Goal: Task Accomplishment & Management: Use online tool/utility

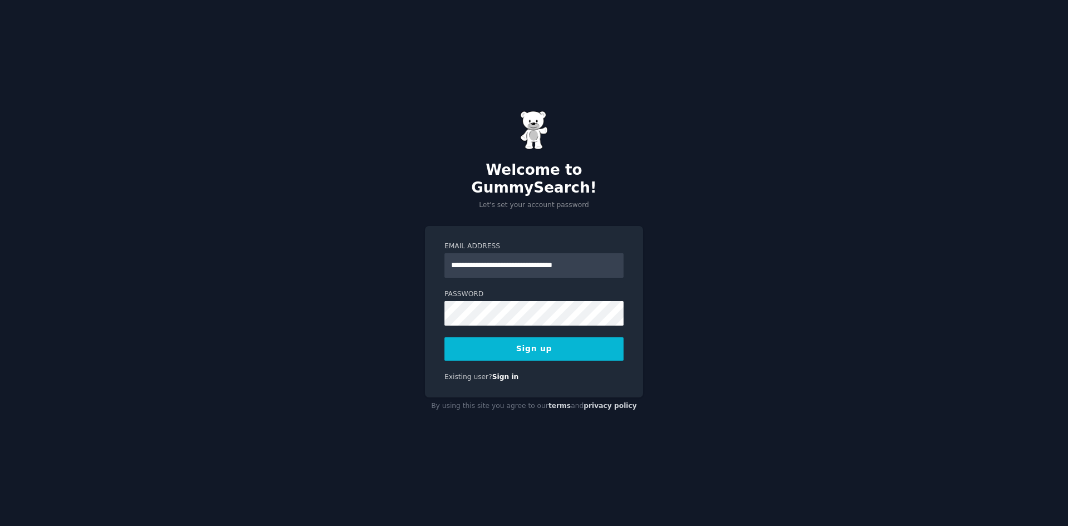
drag, startPoint x: 479, startPoint y: 258, endPoint x: 534, endPoint y: 258, distance: 55.6
click at [534, 258] on input "**********" at bounding box center [533, 265] width 179 height 24
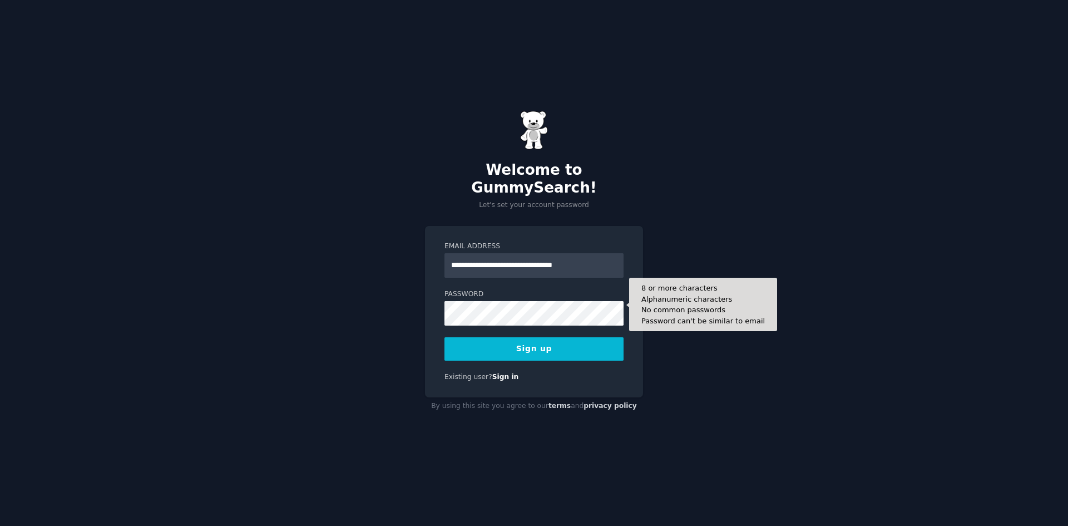
type input "**********"
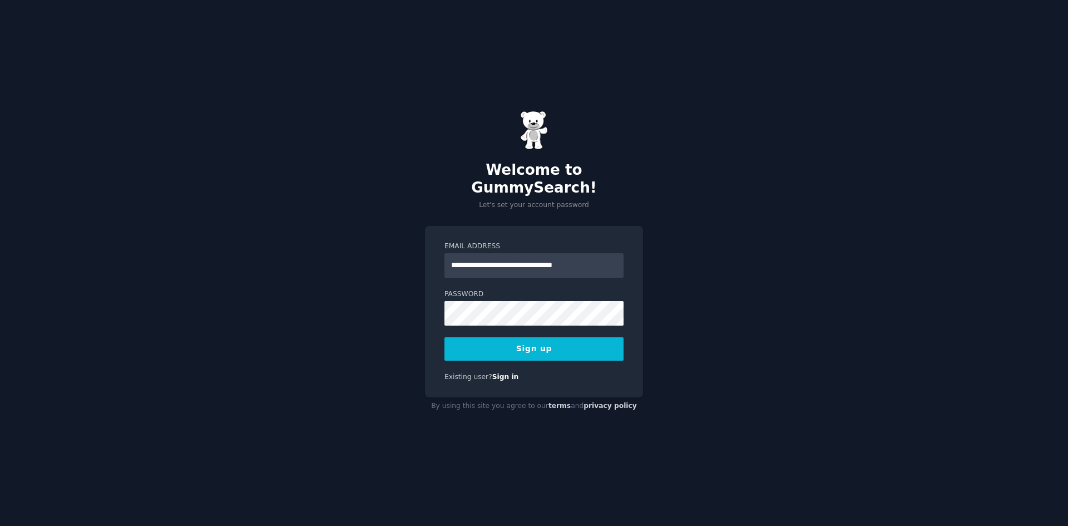
click at [507, 339] on button "Sign up" at bounding box center [533, 348] width 179 height 23
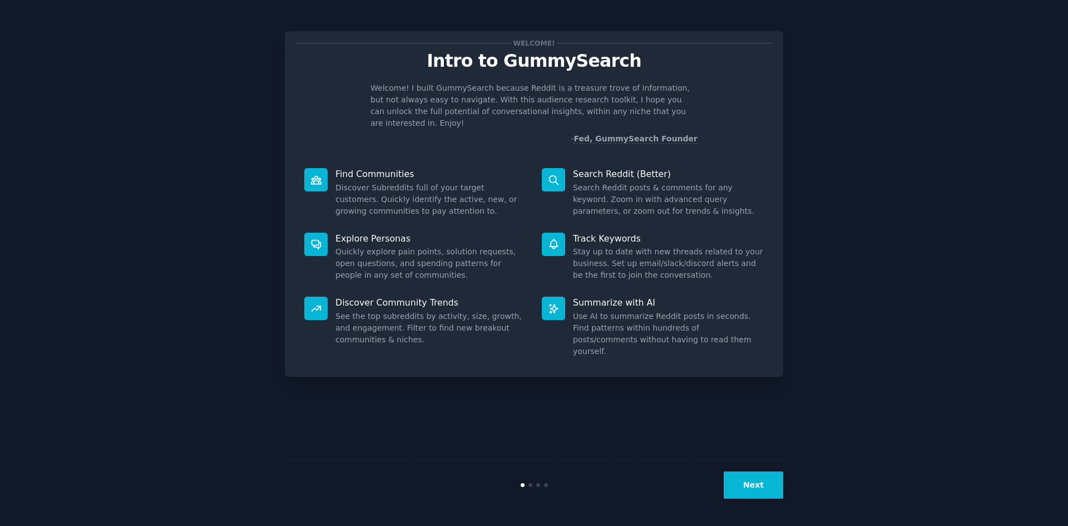
click at [757, 486] on button "Next" at bounding box center [754, 484] width 60 height 27
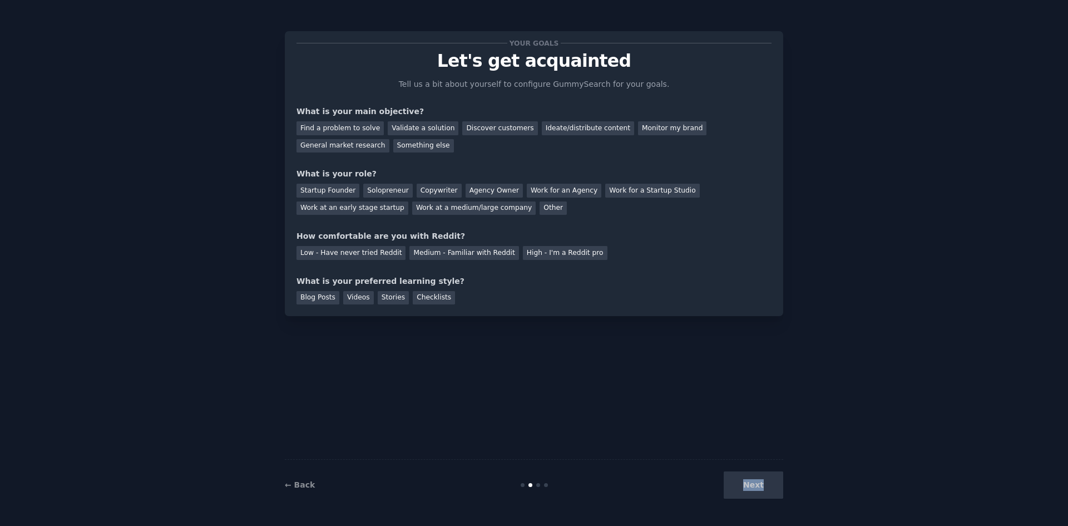
click at [757, 486] on div "Next" at bounding box center [700, 484] width 166 height 27
click at [360, 132] on div "Find a problem to solve" at bounding box center [339, 128] width 87 height 14
click at [759, 493] on div "Next" at bounding box center [700, 484] width 166 height 27
click at [418, 125] on div "Validate a solution" at bounding box center [423, 128] width 71 height 14
click at [339, 127] on div "Find a problem to solve" at bounding box center [339, 128] width 87 height 14
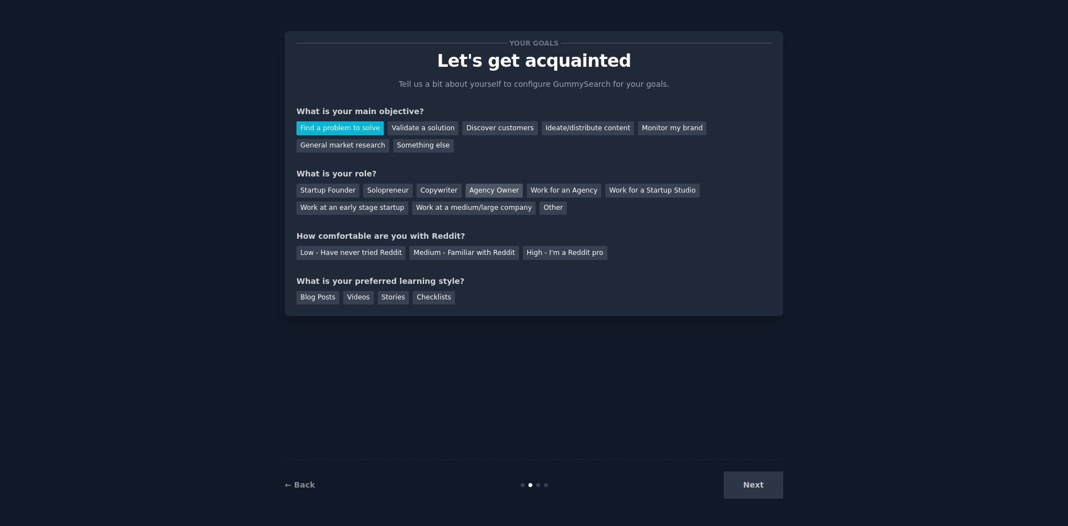
click at [468, 193] on div "Agency Owner" at bounding box center [494, 191] width 57 height 14
click at [317, 258] on div "Low - Have never tried Reddit" at bounding box center [350, 253] width 109 height 14
click at [318, 299] on div "Blog Posts" at bounding box center [317, 298] width 43 height 14
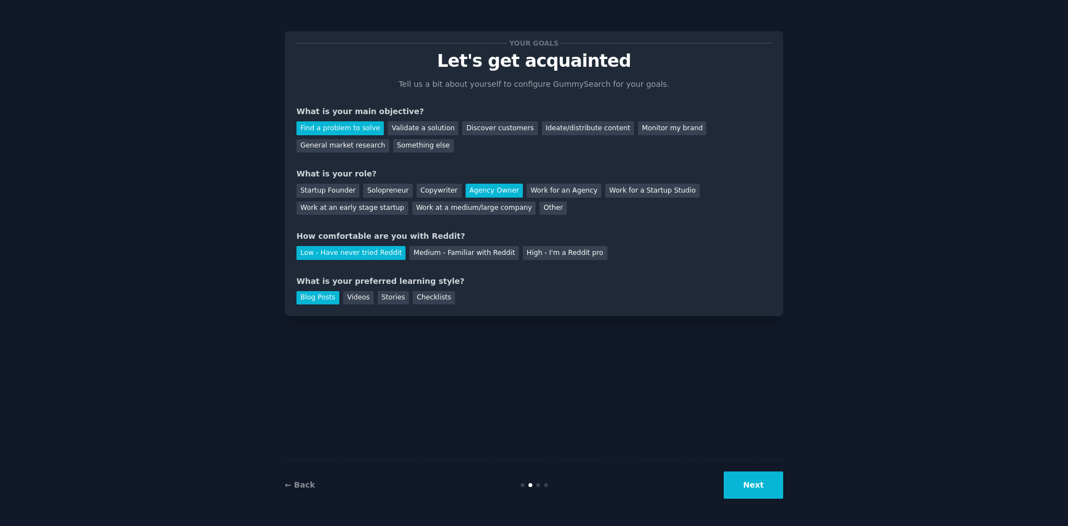
click at [746, 480] on button "Next" at bounding box center [754, 484] width 60 height 27
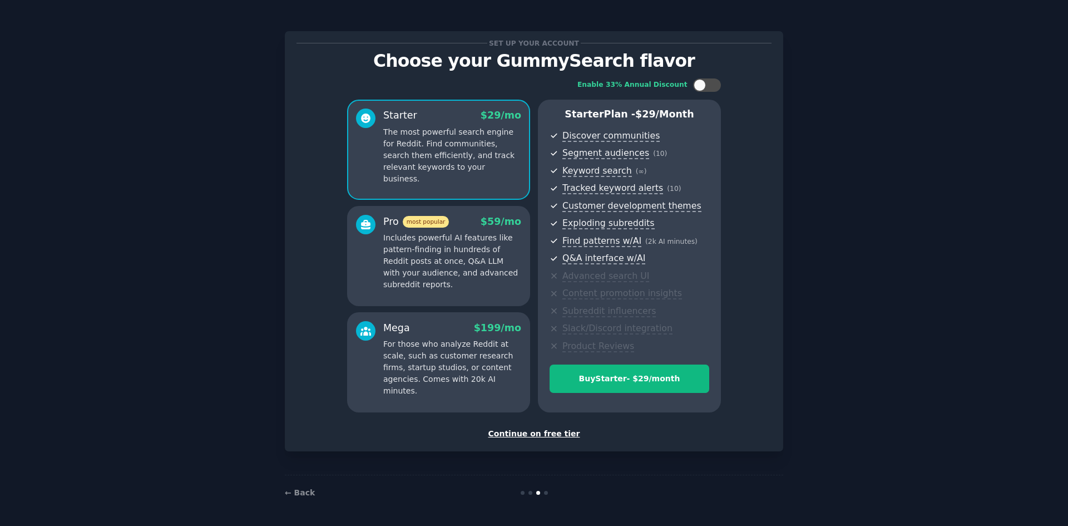
click at [524, 435] on div "Continue on free tier" at bounding box center [533, 434] width 475 height 12
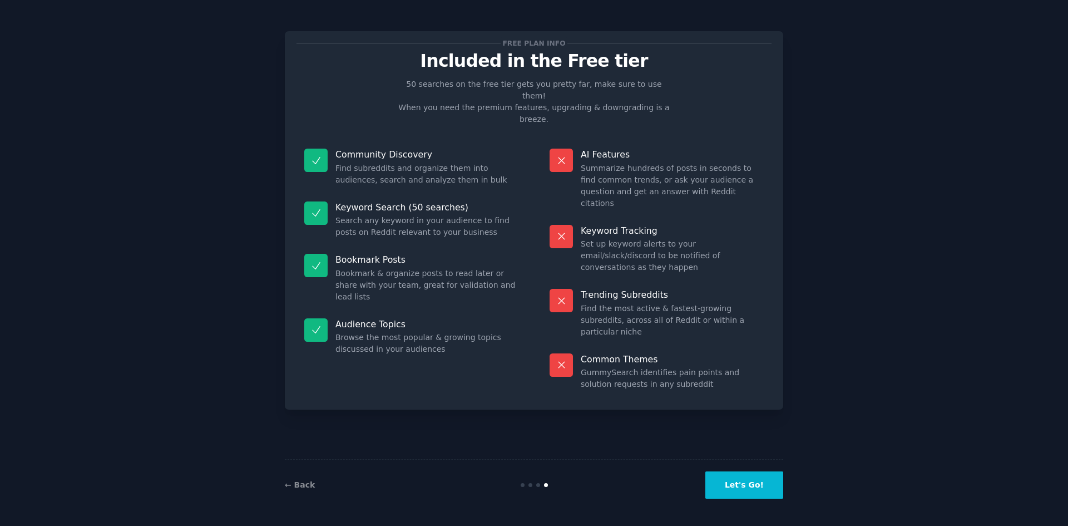
click at [742, 488] on button "Let's Go!" at bounding box center [744, 484] width 78 height 27
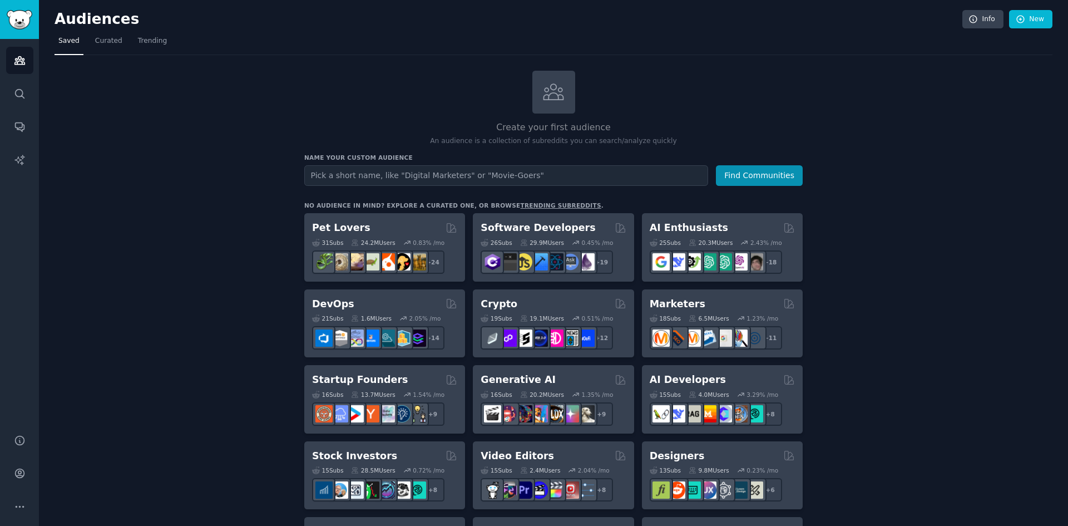
click at [355, 178] on input "text" at bounding box center [506, 175] width 404 height 21
click at [402, 177] on input "text" at bounding box center [506, 175] width 404 height 21
click at [108, 43] on span "Curated" at bounding box center [108, 41] width 27 height 10
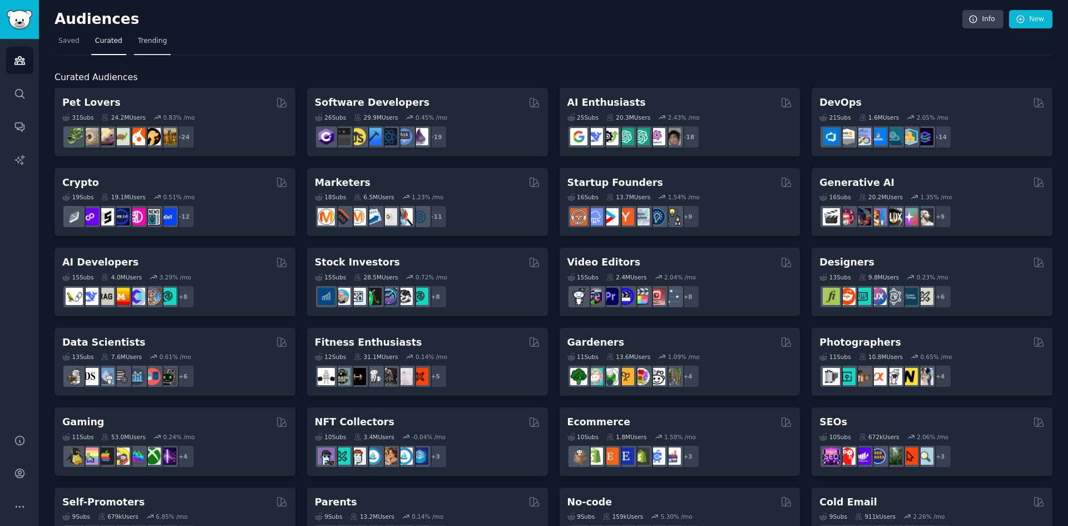
click at [143, 42] on span "Trending" at bounding box center [152, 41] width 29 height 10
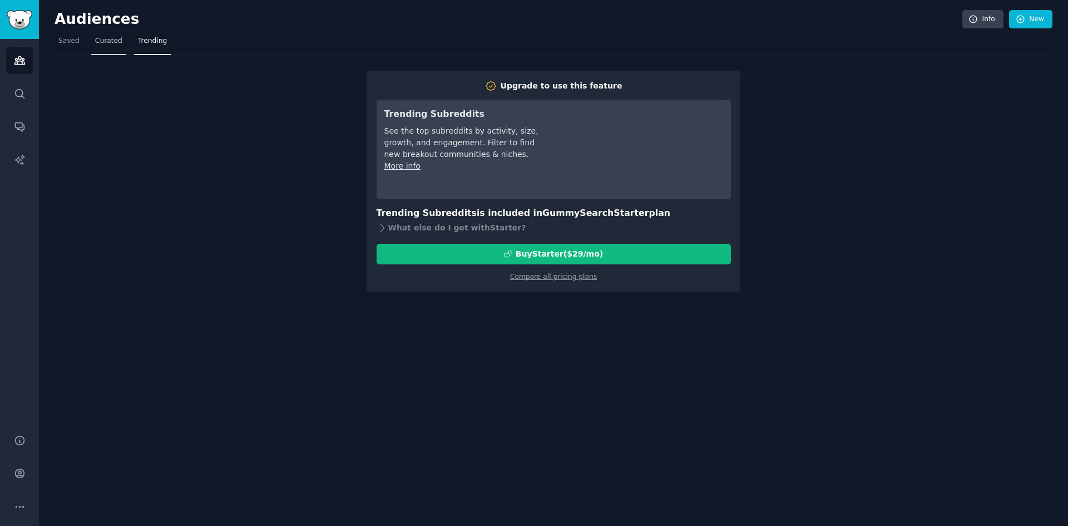
click at [101, 37] on span "Curated" at bounding box center [108, 41] width 27 height 10
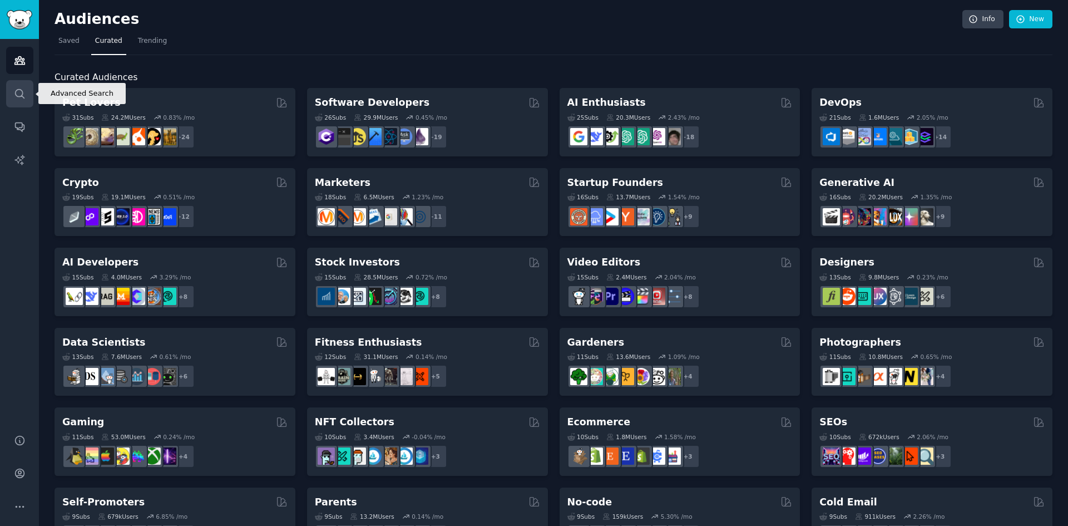
click at [18, 92] on icon "Sidebar" at bounding box center [20, 94] width 12 height 12
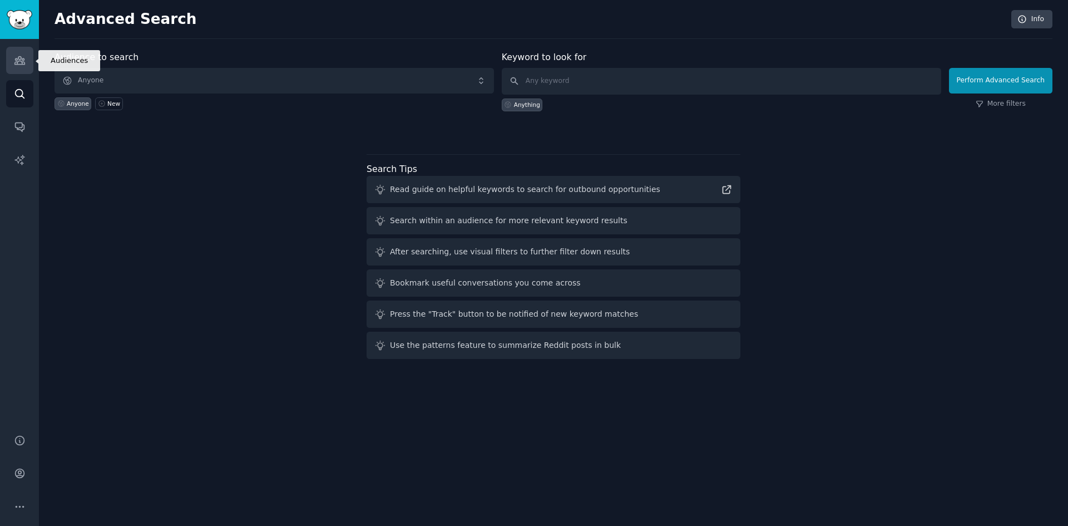
click at [22, 66] on icon "Sidebar" at bounding box center [20, 61] width 12 height 12
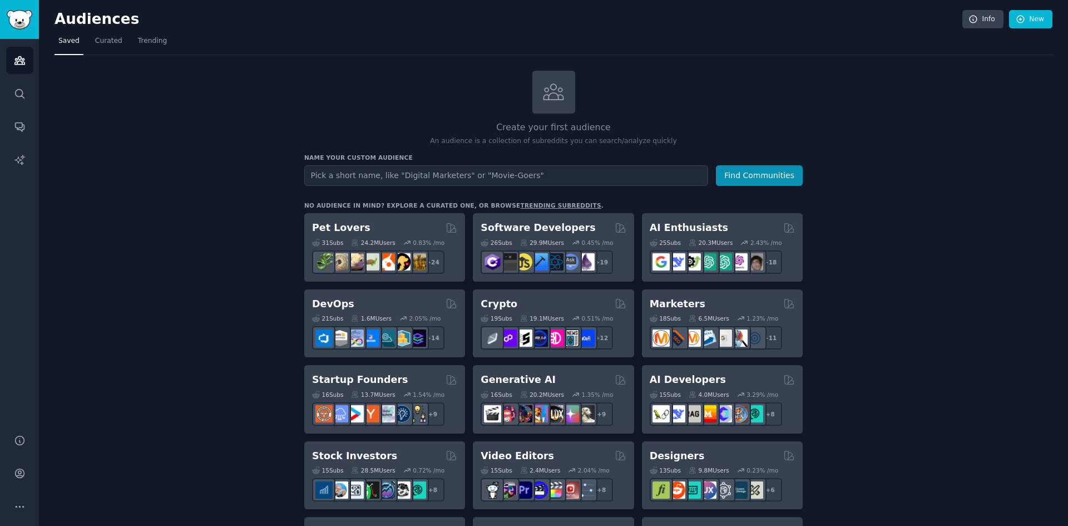
click at [409, 168] on input "text" at bounding box center [506, 175] width 404 height 21
type input "melhores pneus para carros"
click at [716, 165] on button "Find Communities" at bounding box center [759, 175] width 87 height 21
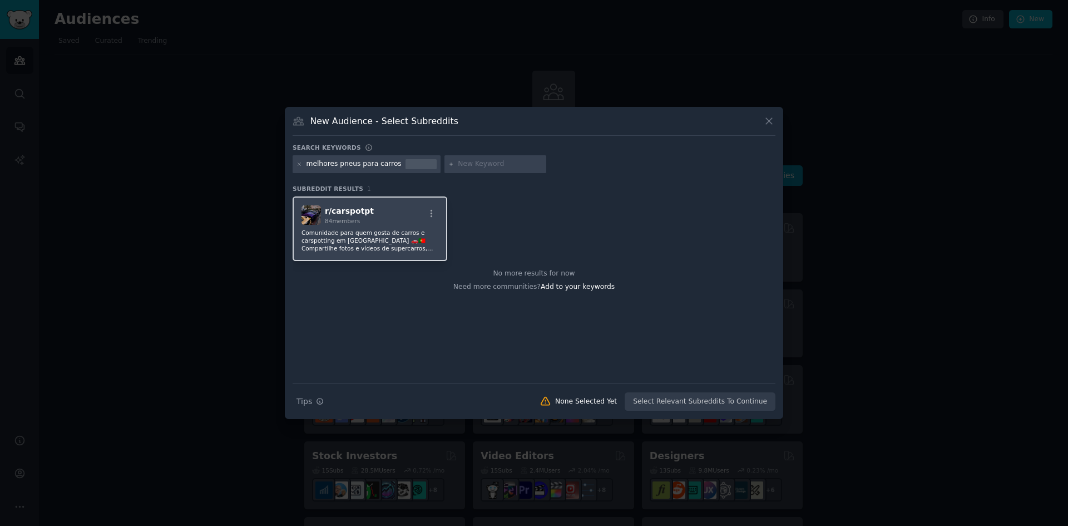
click at [375, 212] on div "r/ carspotpt 84 members" at bounding box center [369, 214] width 137 height 19
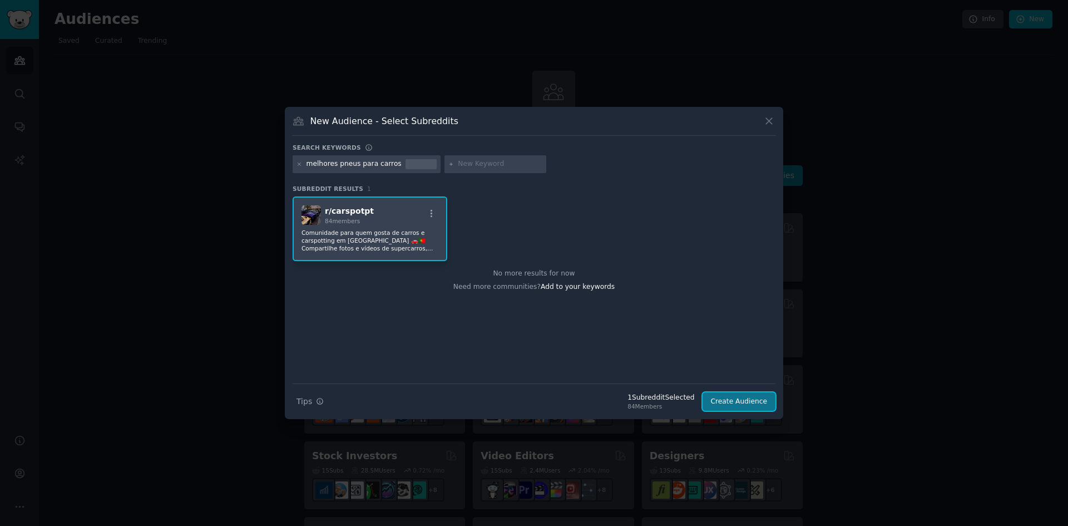
click at [759, 397] on button "Create Audience" at bounding box center [738, 401] width 73 height 19
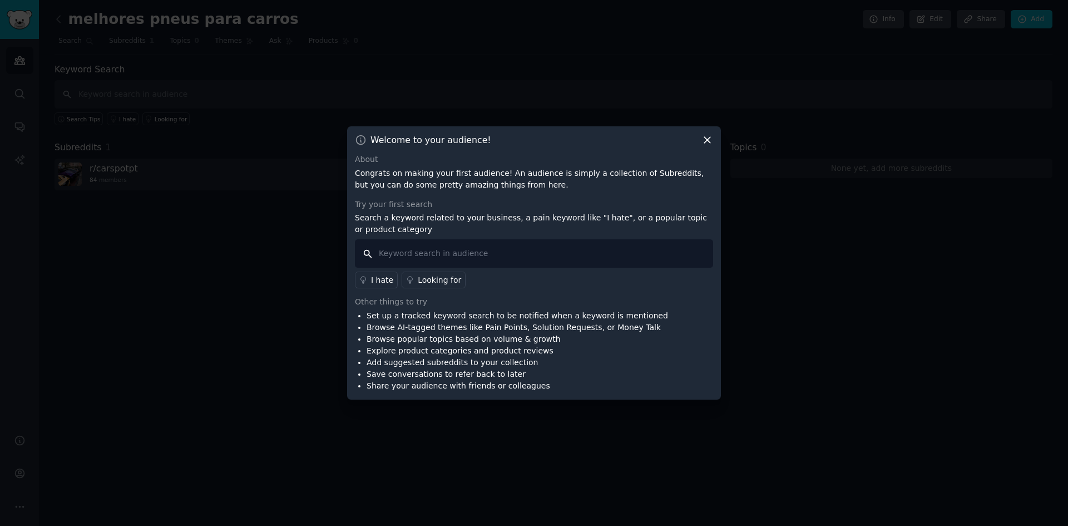
click at [414, 251] on input "text" at bounding box center [534, 253] width 358 height 28
click at [708, 137] on icon at bounding box center [707, 140] width 12 height 12
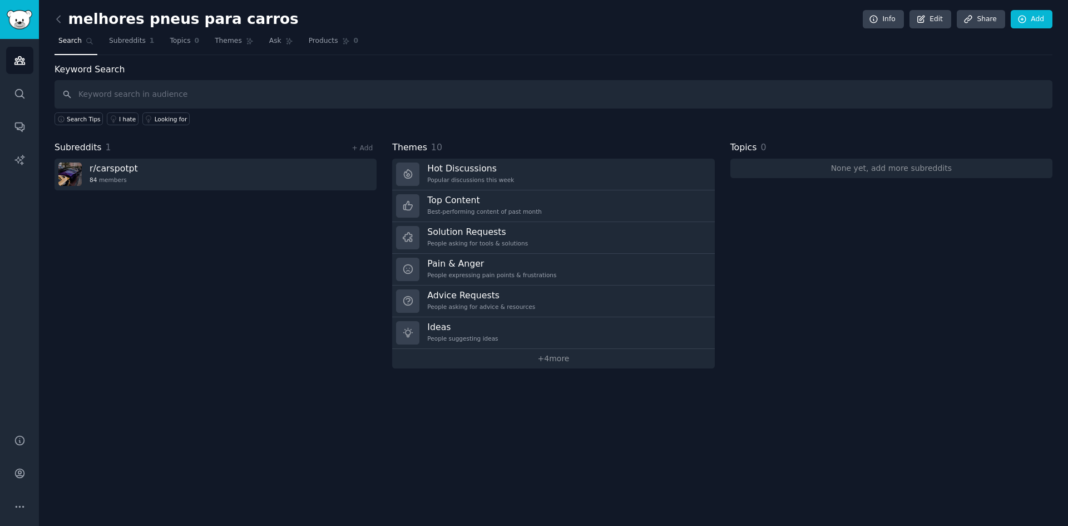
click at [244, 266] on div "Subreddits 1 + Add r/ carspotpt 84 members" at bounding box center [216, 254] width 322 height 227
click at [162, 86] on input "text" at bounding box center [554, 94] width 998 height 28
type input "melhores pneus para carros"
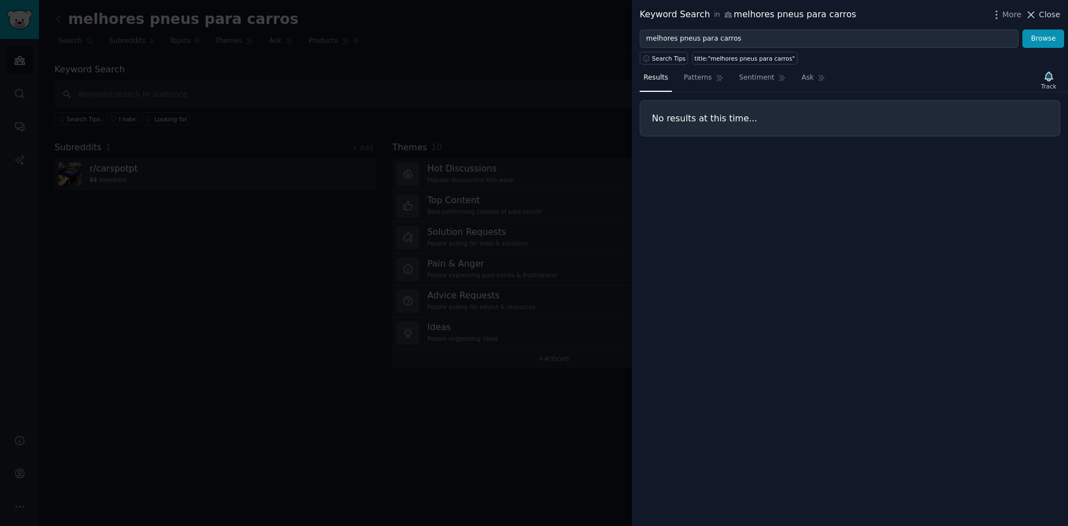
click at [1034, 17] on icon at bounding box center [1031, 15] width 12 height 12
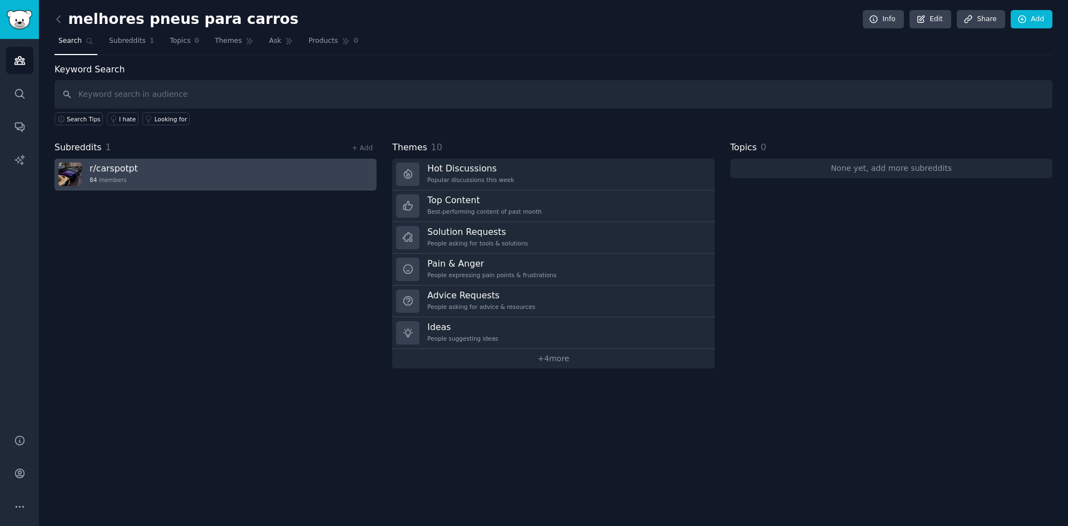
drag, startPoint x: 320, startPoint y: 175, endPoint x: 266, endPoint y: 173, distance: 53.4
click at [266, 173] on link "r/ carspotpt 84 members" at bounding box center [216, 175] width 322 height 32
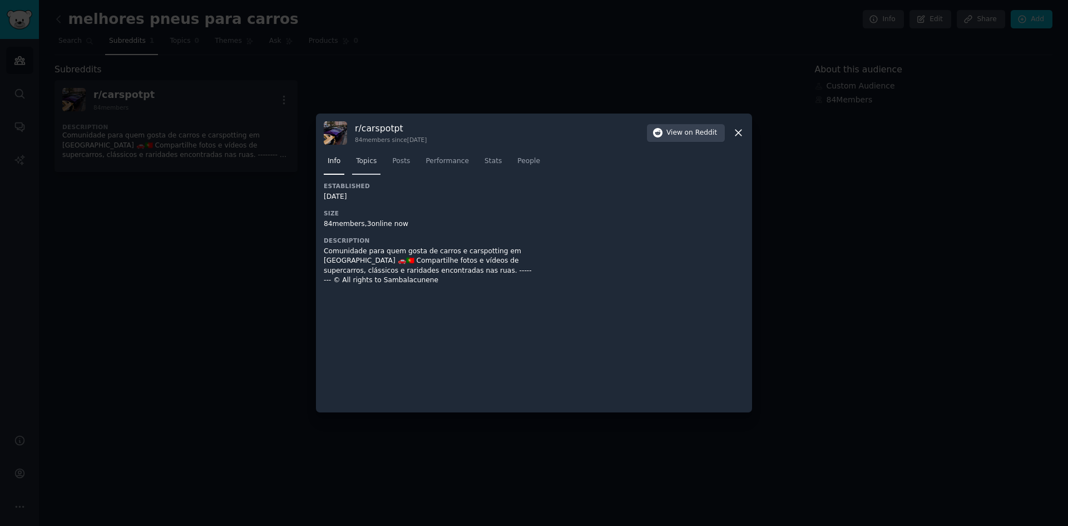
click at [372, 162] on span "Topics" at bounding box center [366, 161] width 21 height 10
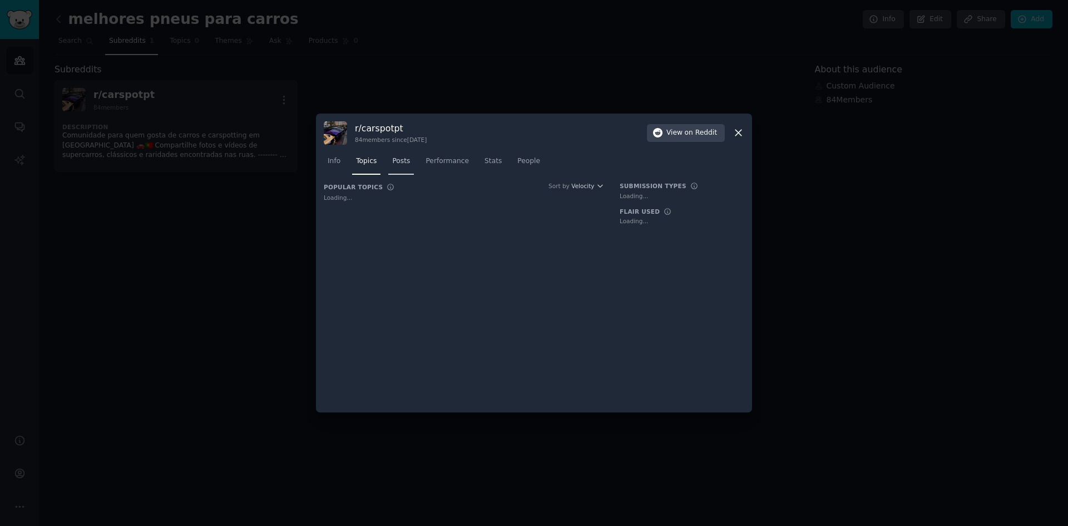
click at [399, 162] on span "Posts" at bounding box center [401, 161] width 18 height 10
drag, startPoint x: 446, startPoint y: 162, endPoint x: 467, endPoint y: 161, distance: 21.7
click at [447, 161] on span "Performance" at bounding box center [446, 161] width 43 height 10
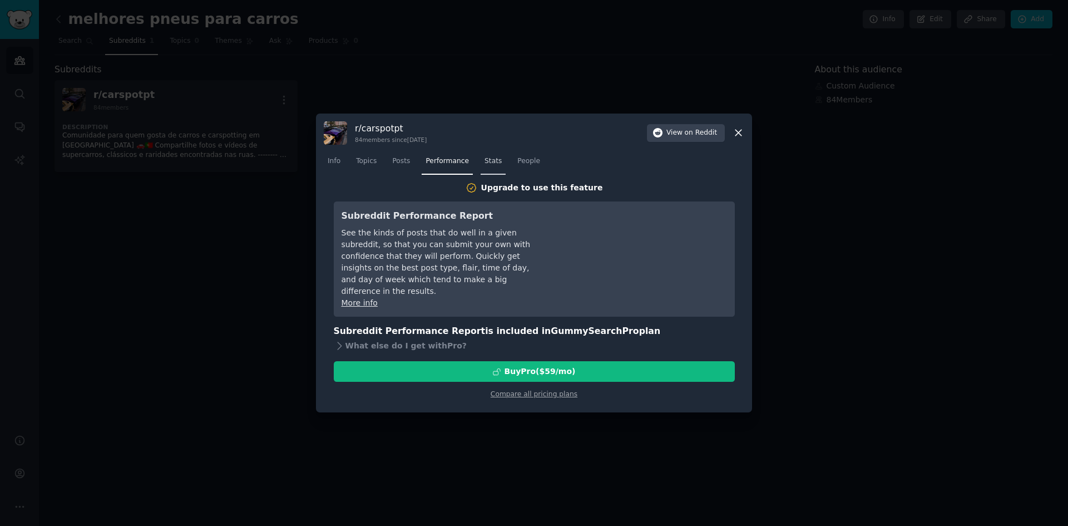
click at [491, 161] on span "Stats" at bounding box center [492, 161] width 17 height 10
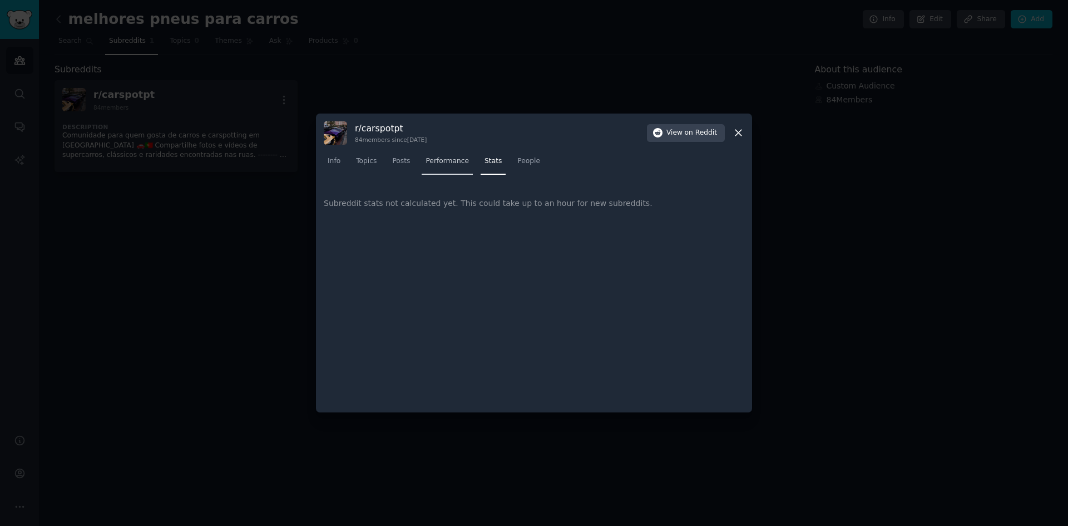
click at [455, 162] on span "Performance" at bounding box center [446, 161] width 43 height 10
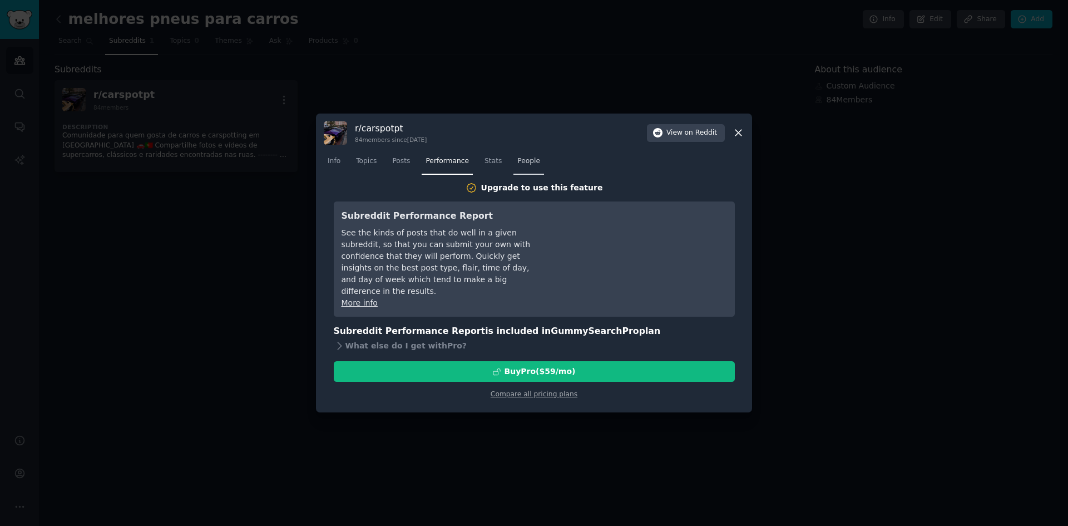
click at [517, 160] on span "People" at bounding box center [528, 161] width 23 height 10
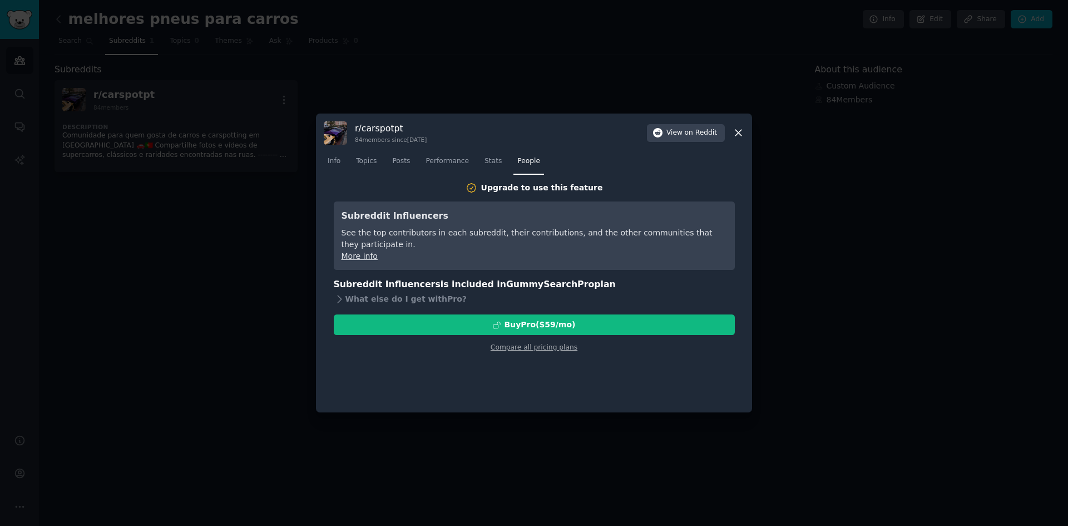
click at [736, 129] on icon at bounding box center [738, 133] width 12 height 12
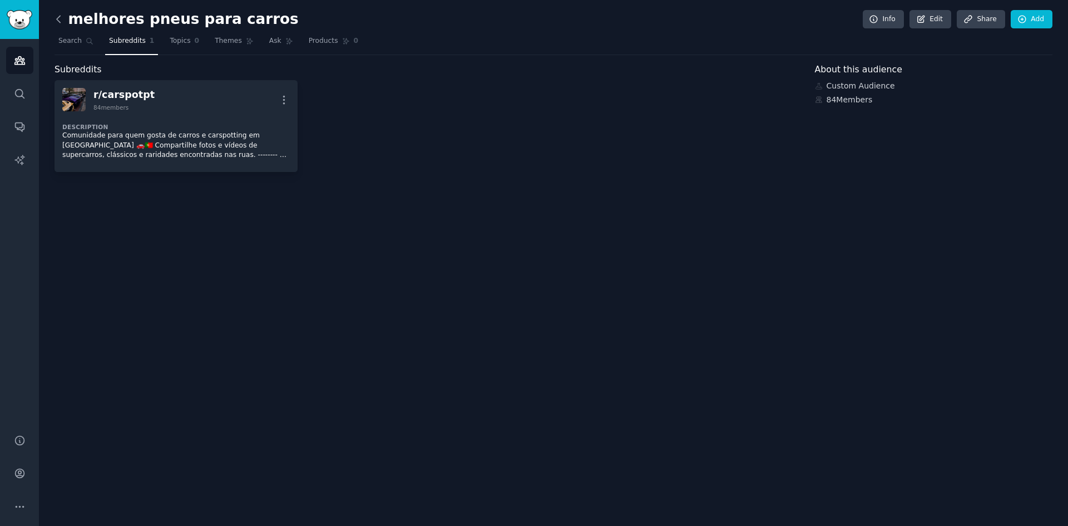
click at [61, 15] on icon at bounding box center [59, 19] width 12 height 12
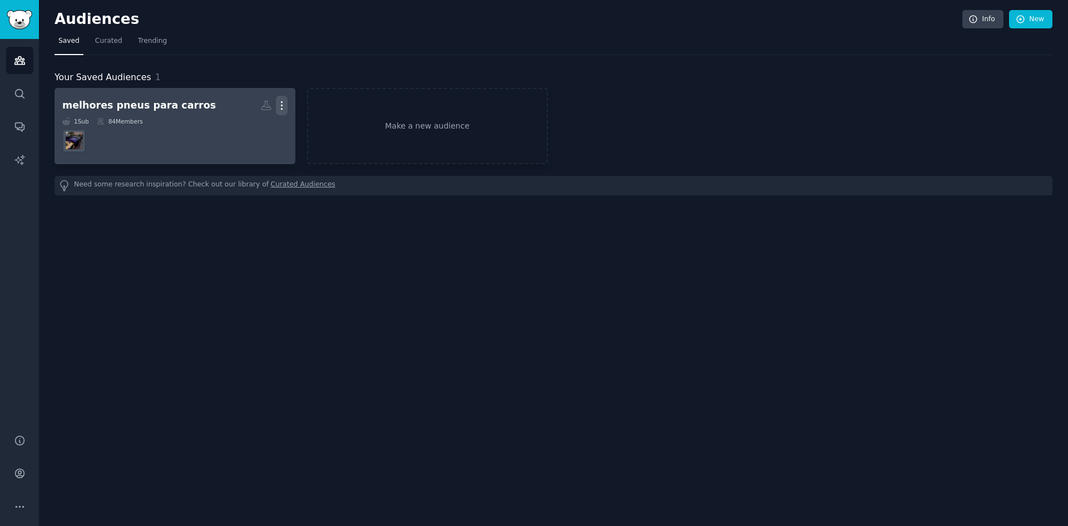
click at [286, 102] on icon "button" at bounding box center [282, 106] width 12 height 12
click at [251, 128] on p "Delete" at bounding box center [252, 129] width 26 height 12
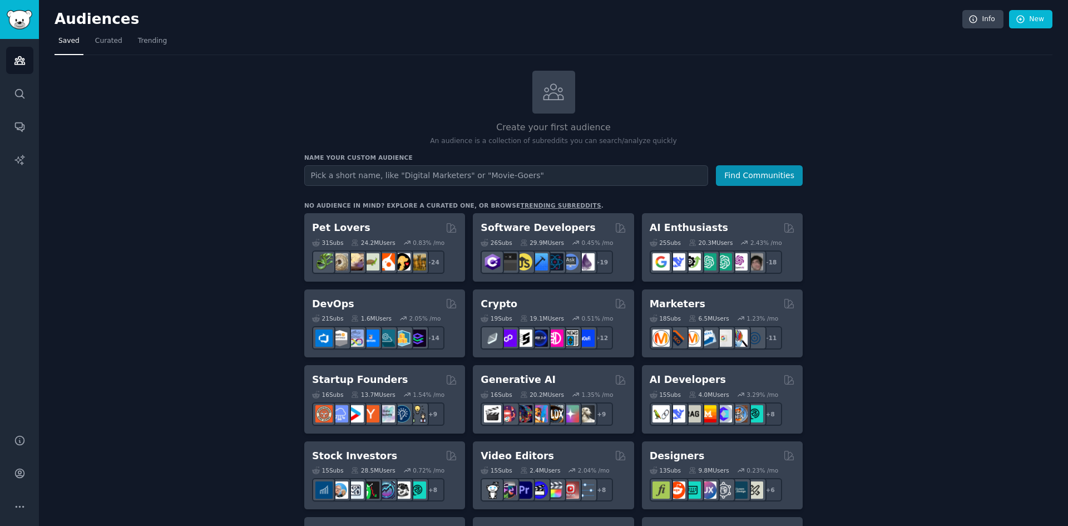
click at [404, 175] on input "text" at bounding box center [506, 175] width 404 height 21
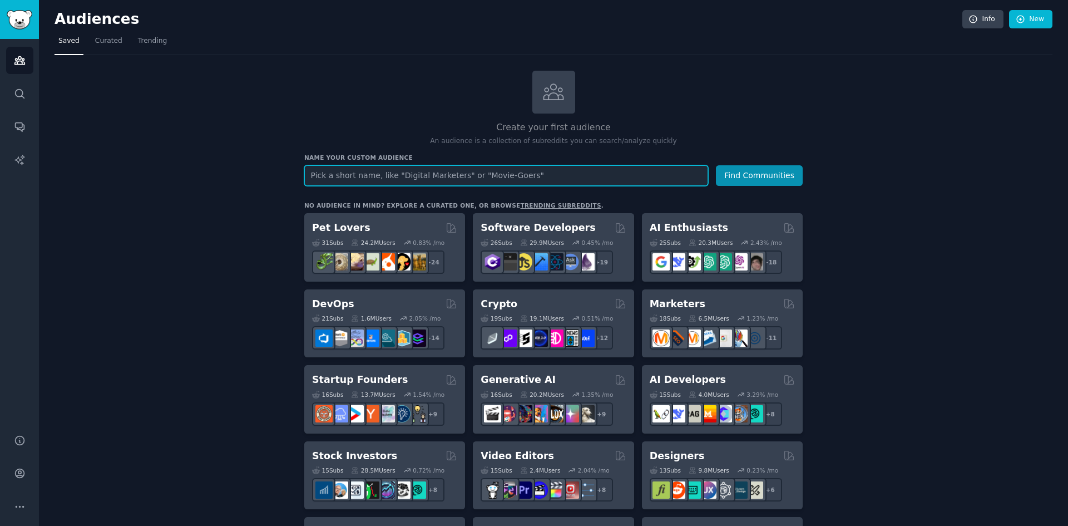
paste input "motoca"
type input "motoca"
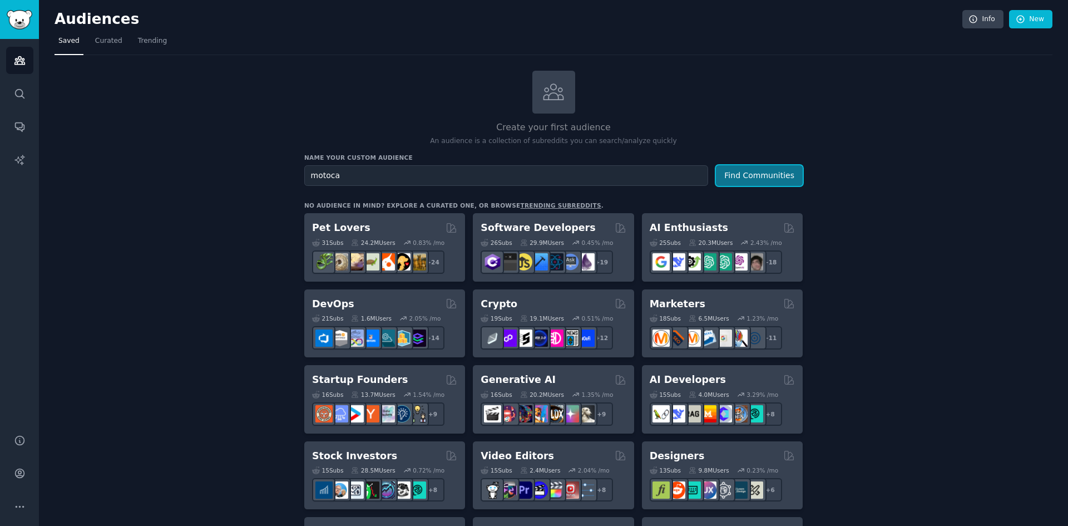
click at [745, 180] on button "Find Communities" at bounding box center [759, 175] width 87 height 21
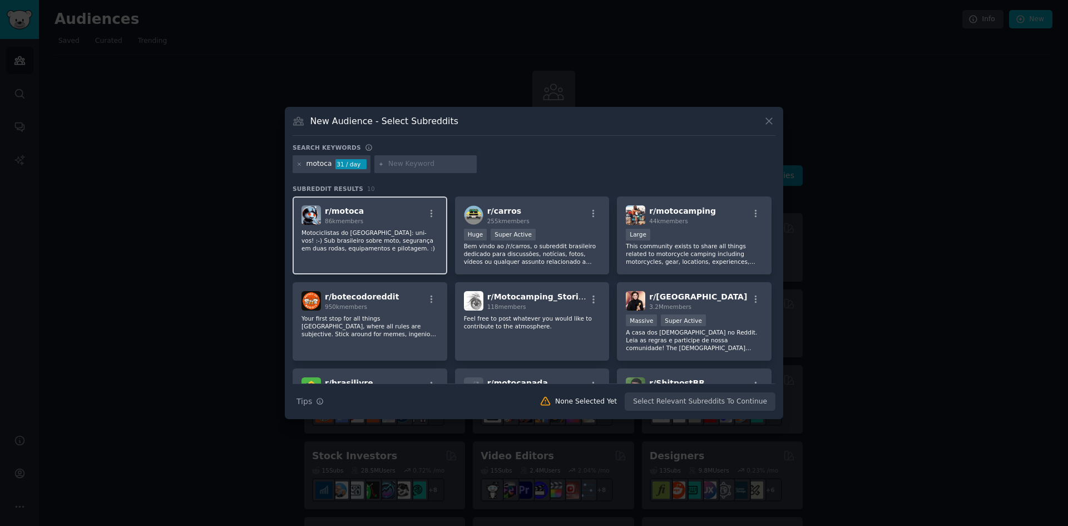
click at [389, 219] on div "r/ motoca 86k members" at bounding box center [369, 214] width 137 height 19
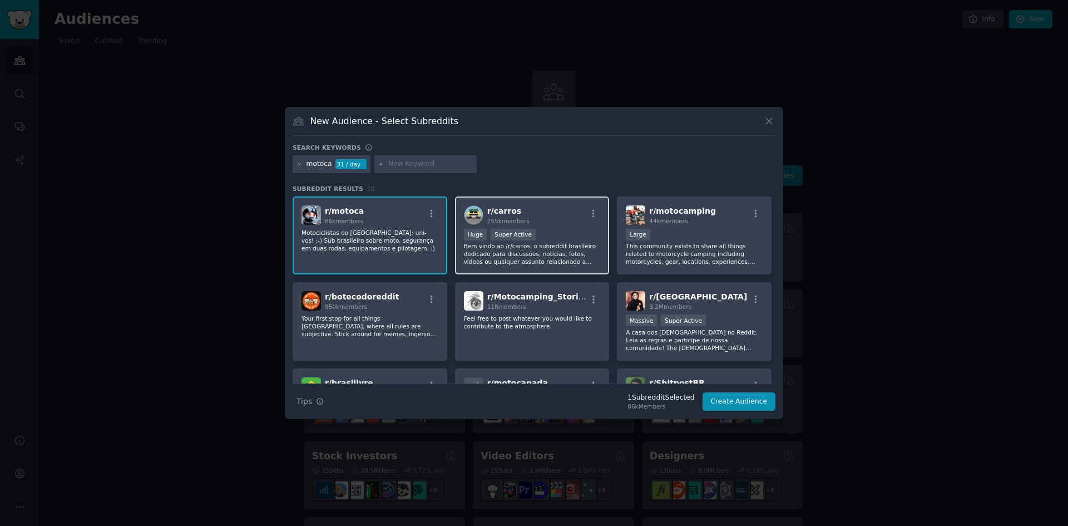
click at [526, 220] on div "r/ carros 255k members" at bounding box center [532, 214] width 137 height 19
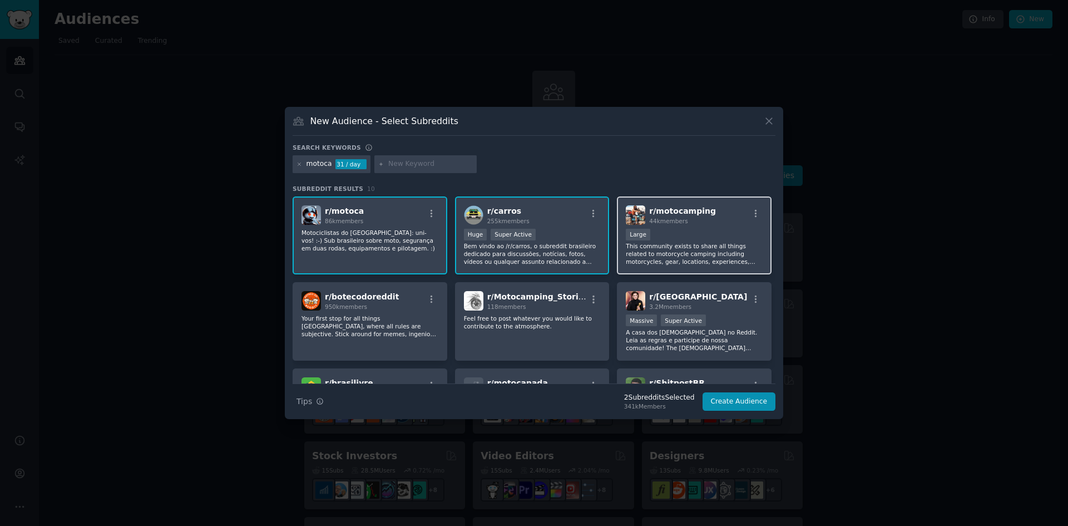
click at [698, 222] on div "44k members" at bounding box center [682, 221] width 67 height 8
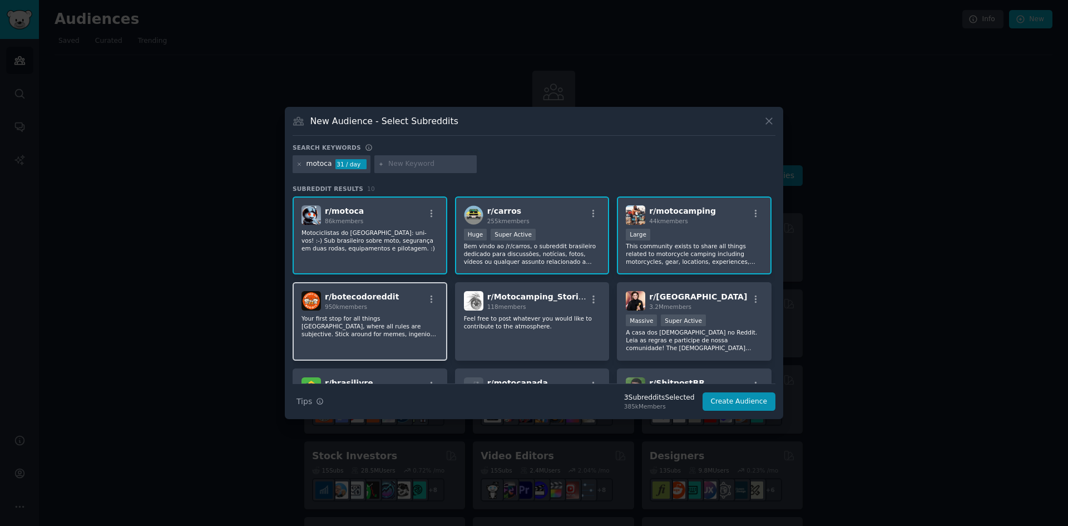
click at [392, 314] on p "Your first stop for all things [GEOGRAPHIC_DATA], where all rules are subjectiv…" at bounding box center [369, 325] width 137 height 23
click at [392, 303] on div "r/ botecodoreddit 950k members" at bounding box center [369, 300] width 137 height 19
click at [707, 234] on div "10,000 - 100,000 members Large" at bounding box center [694, 236] width 137 height 14
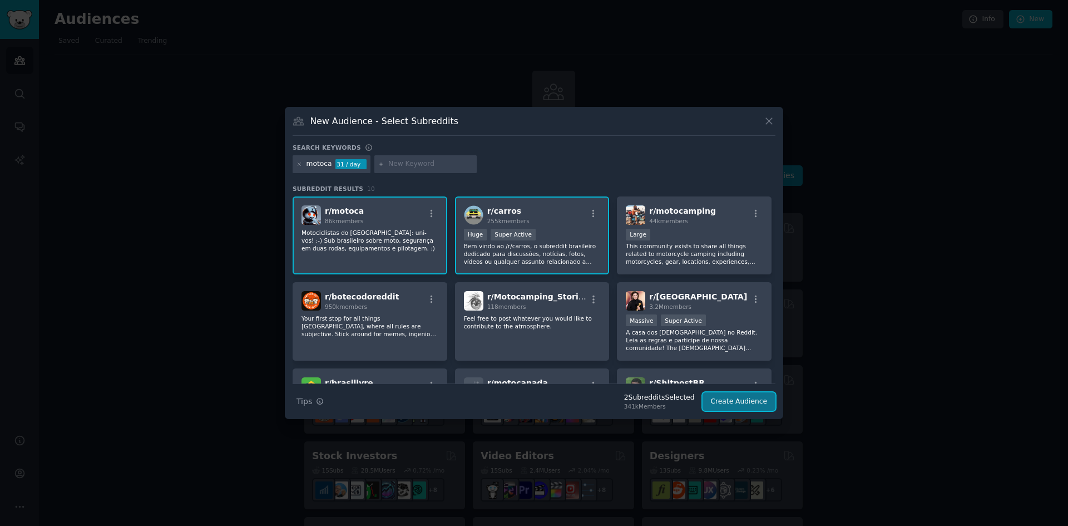
click at [730, 397] on button "Create Audience" at bounding box center [738, 401] width 73 height 19
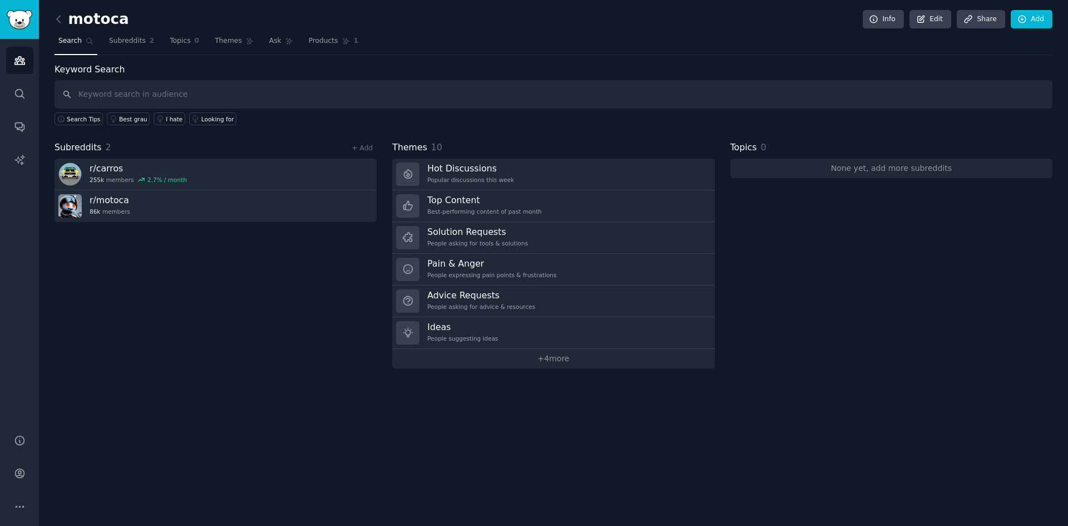
click at [150, 97] on input "text" at bounding box center [554, 94] width 998 height 28
type input "melhores pneus para carros"
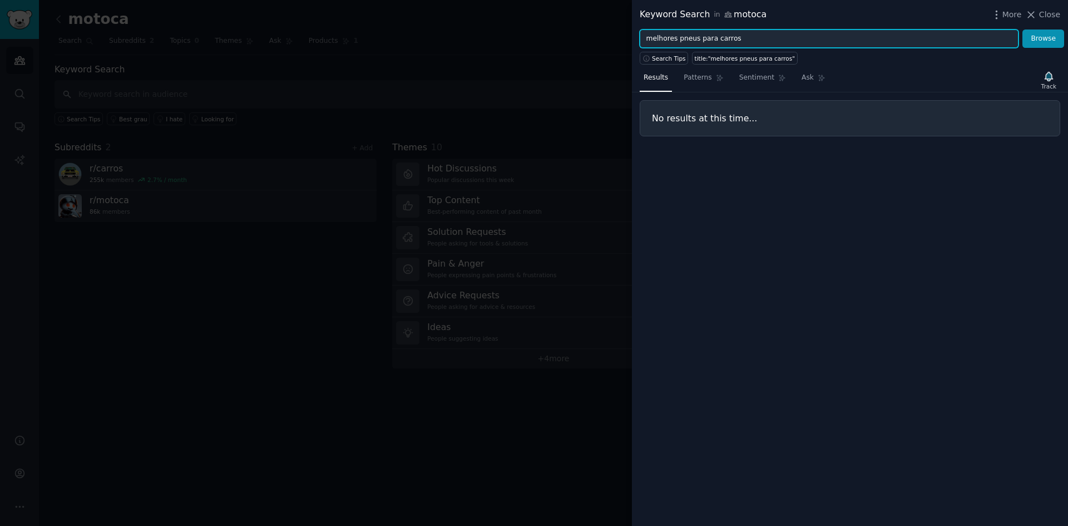
click at [775, 38] on input "melhores pneus para carros" at bounding box center [829, 38] width 379 height 19
type input "pneus"
click at [1022, 29] on button "Browse" at bounding box center [1043, 38] width 42 height 19
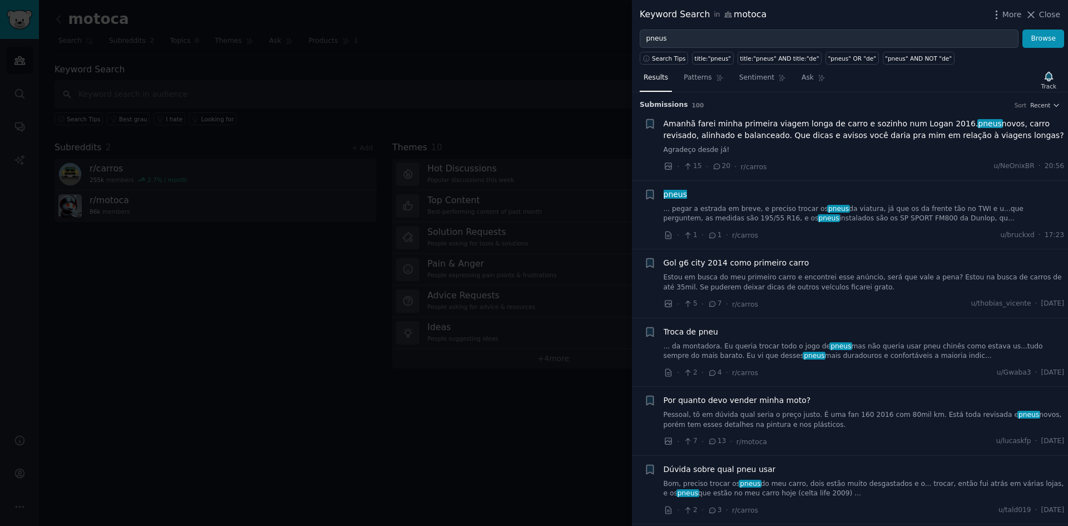
click at [766, 209] on link "... pegar a estrada em breve, e preciso trocar os pneus da viatura, já que os d…" at bounding box center [864, 213] width 401 height 19
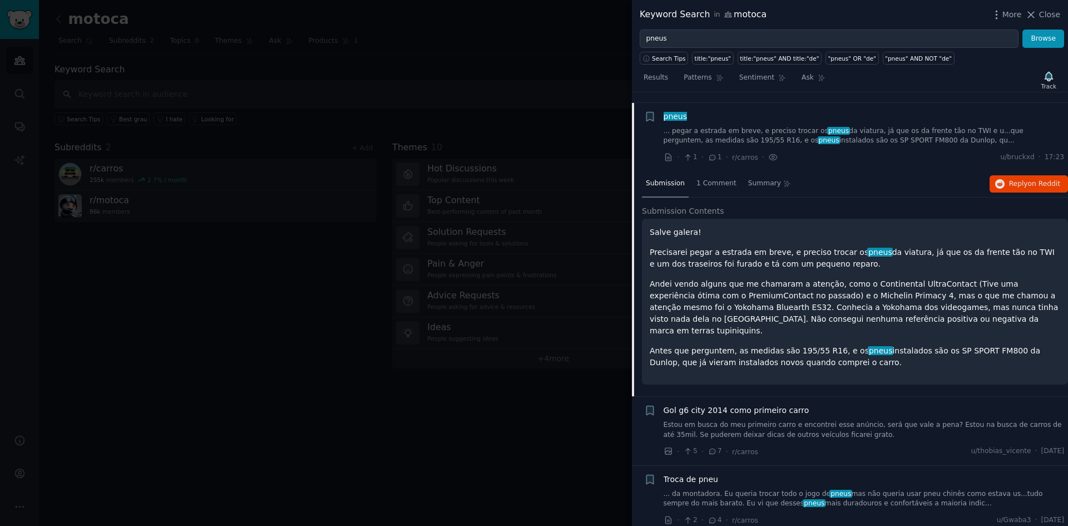
scroll to position [88, 0]
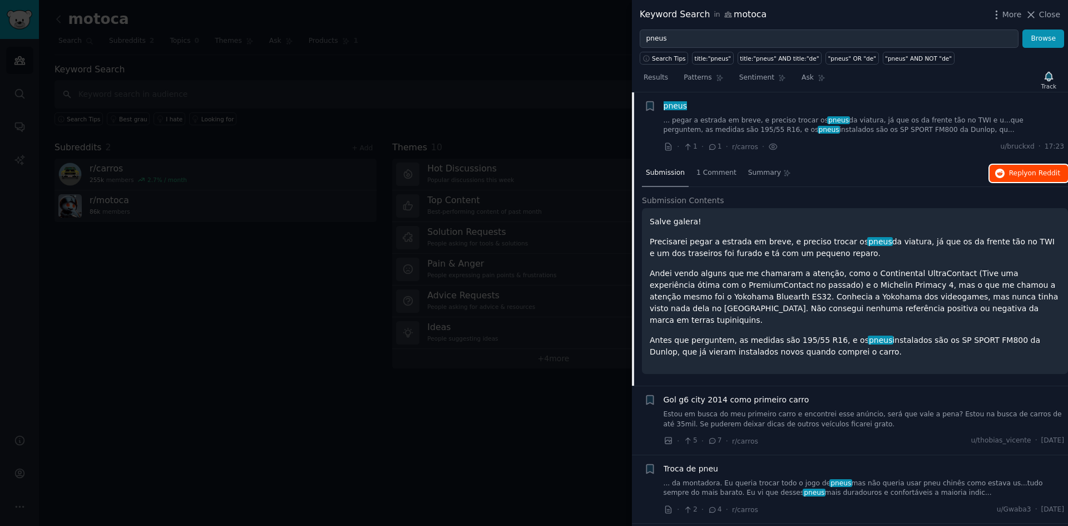
click at [1015, 176] on span "Reply on Reddit" at bounding box center [1034, 174] width 51 height 10
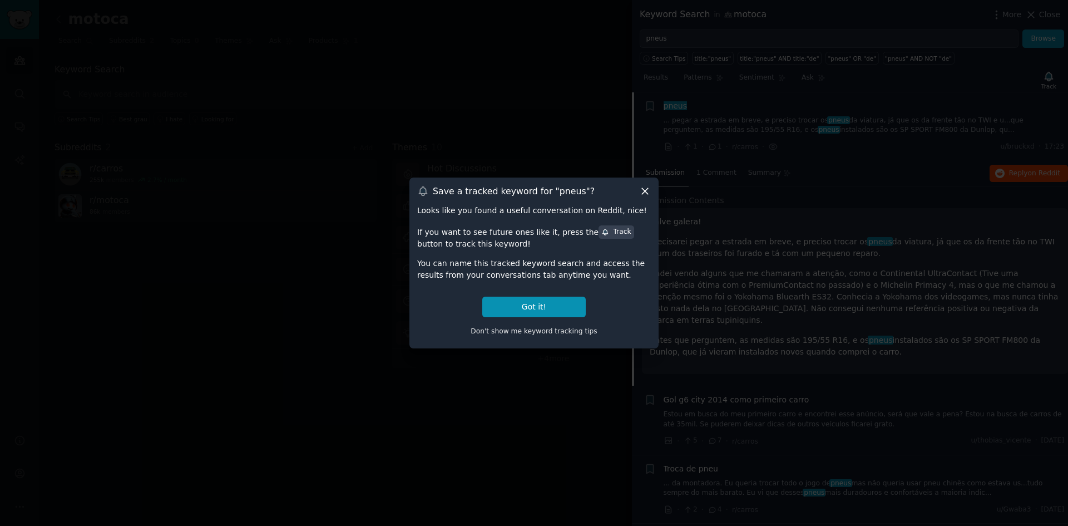
click at [647, 191] on icon at bounding box center [645, 191] width 12 height 12
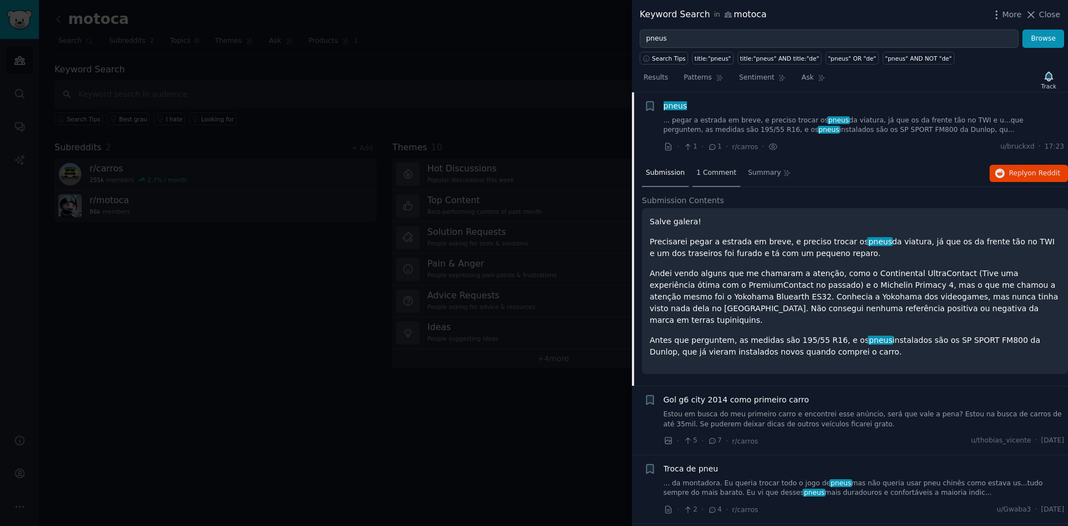
click at [716, 172] on span "1 Comment" at bounding box center [716, 173] width 40 height 10
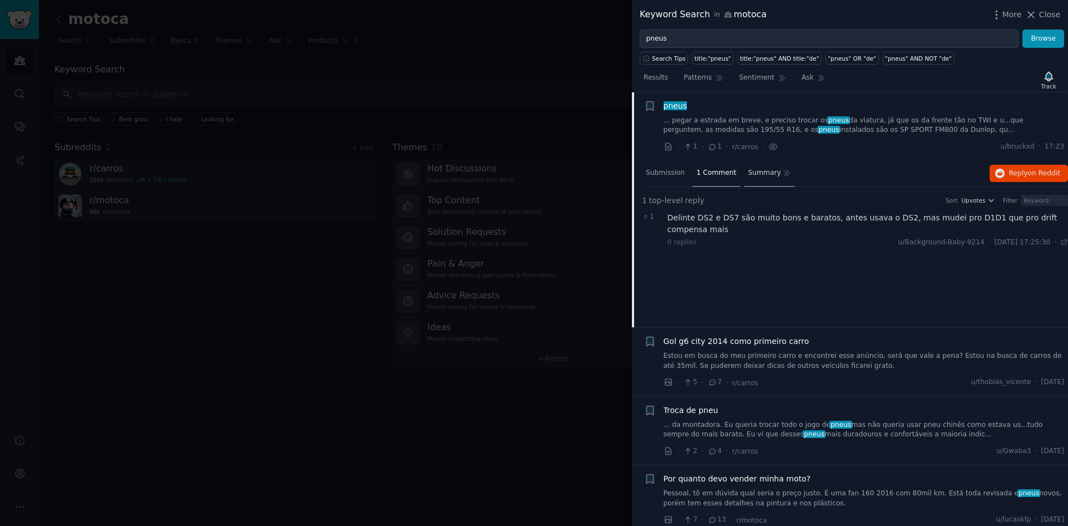
click at [756, 173] on span "Summary" at bounding box center [764, 173] width 33 height 10
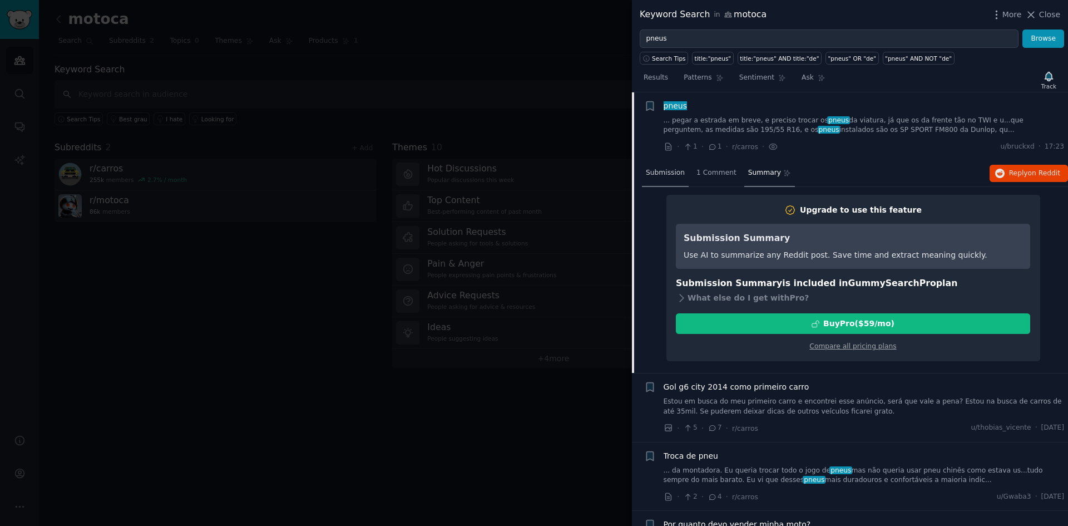
click at [664, 172] on span "Submission" at bounding box center [665, 173] width 39 height 10
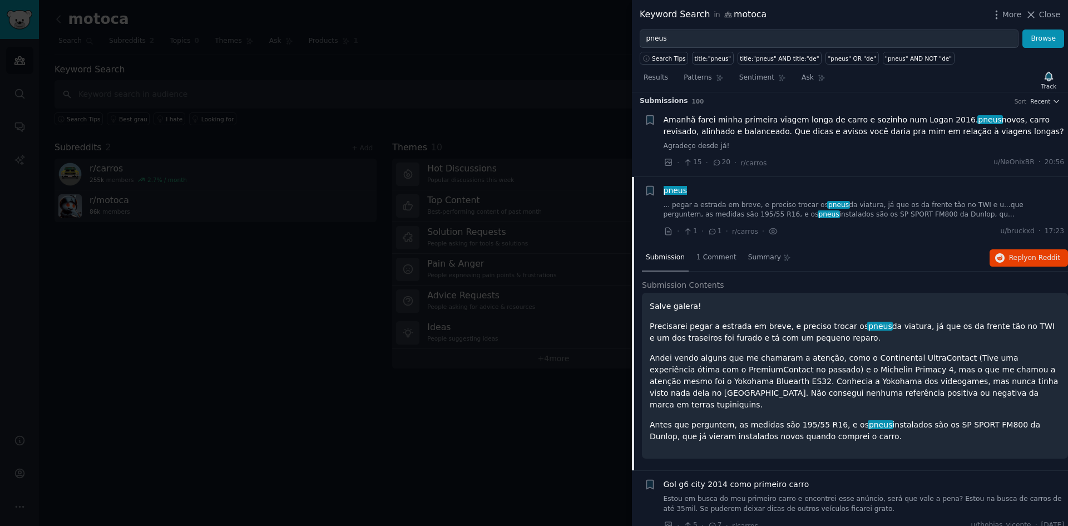
scroll to position [0, 0]
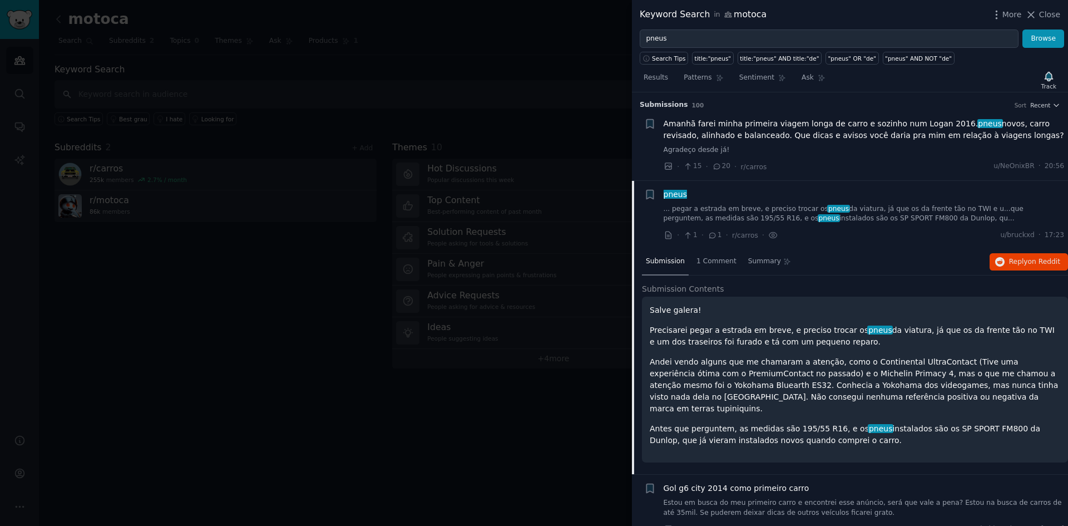
click at [523, 154] on div at bounding box center [534, 263] width 1068 height 526
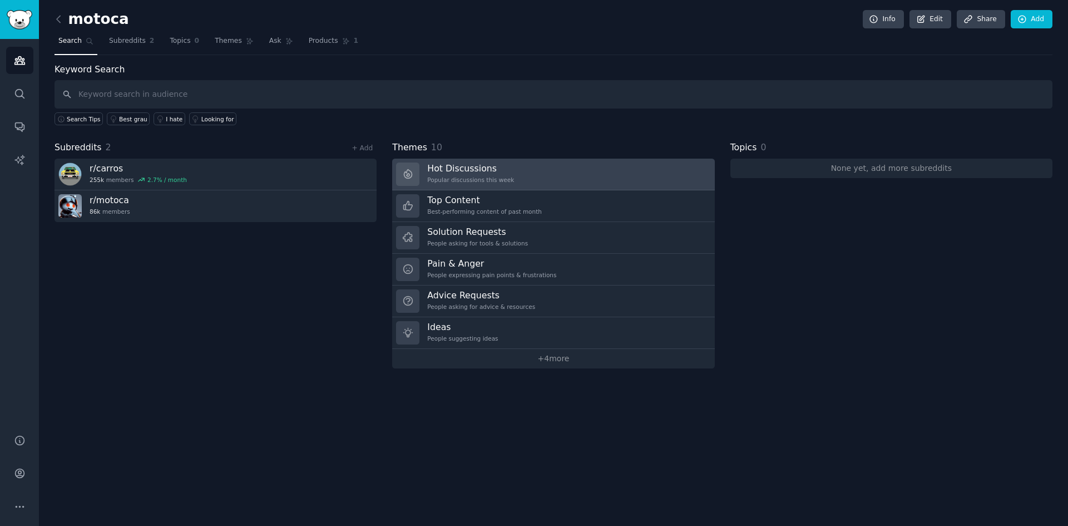
click at [467, 169] on h3 "Hot Discussions" at bounding box center [470, 168] width 87 height 12
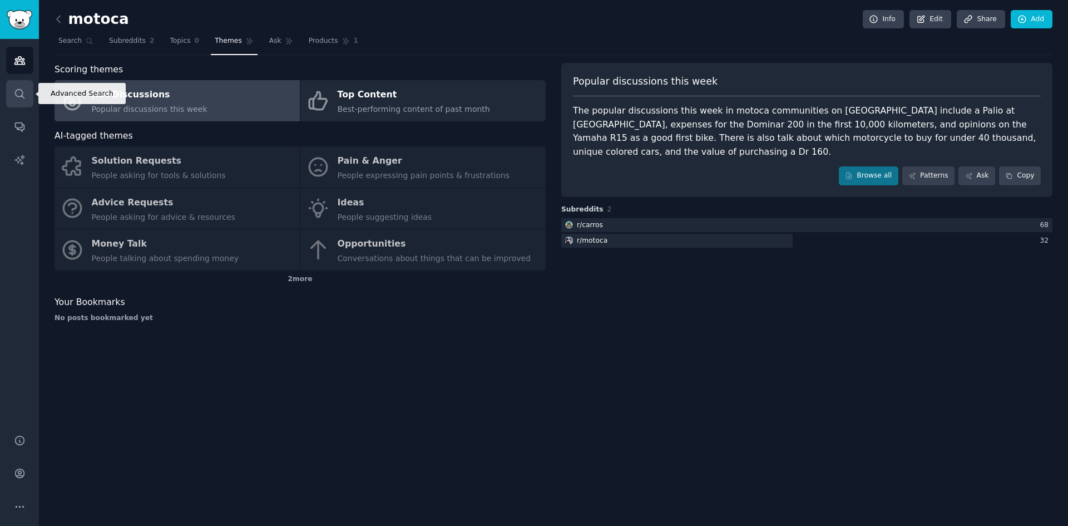
click at [18, 91] on icon "Sidebar" at bounding box center [20, 94] width 12 height 12
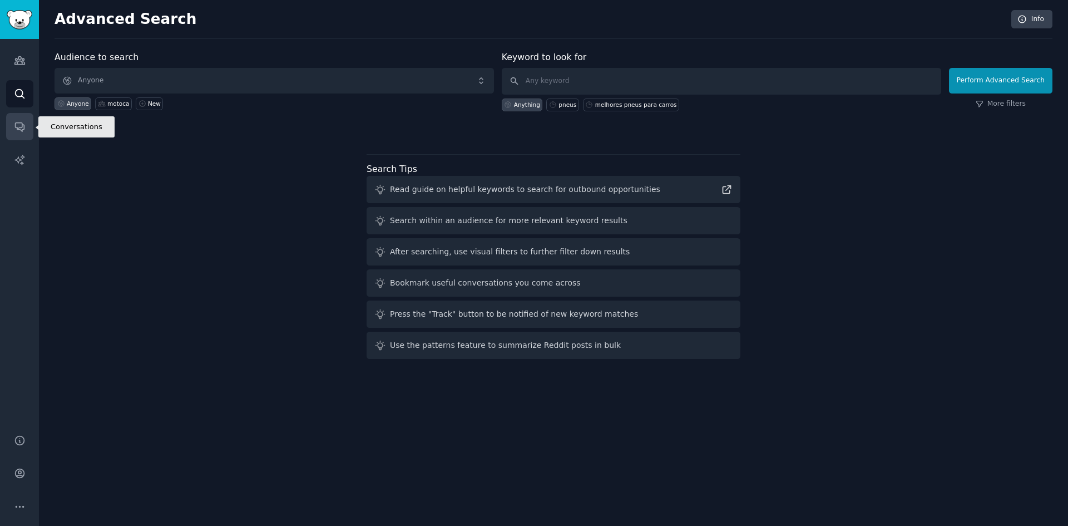
click at [16, 127] on icon "Sidebar" at bounding box center [19, 127] width 9 height 9
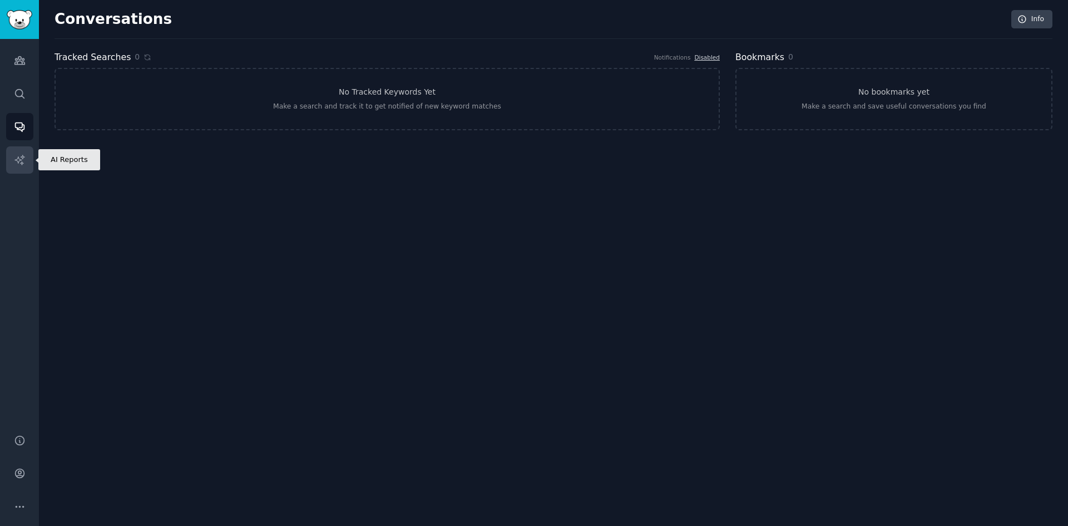
click at [19, 159] on icon "Sidebar" at bounding box center [20, 160] width 12 height 12
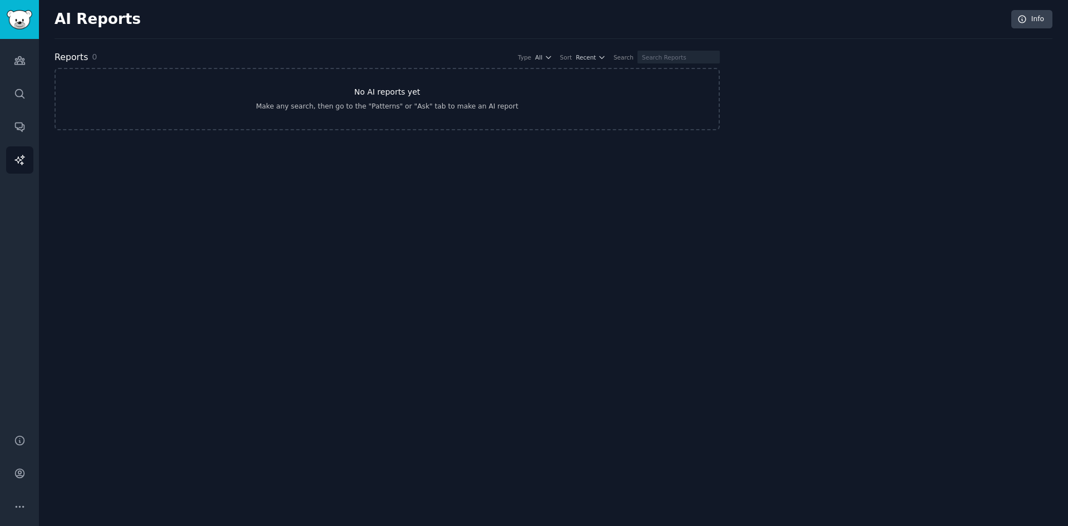
click at [388, 93] on h3 "No AI reports yet" at bounding box center [387, 92] width 66 height 12
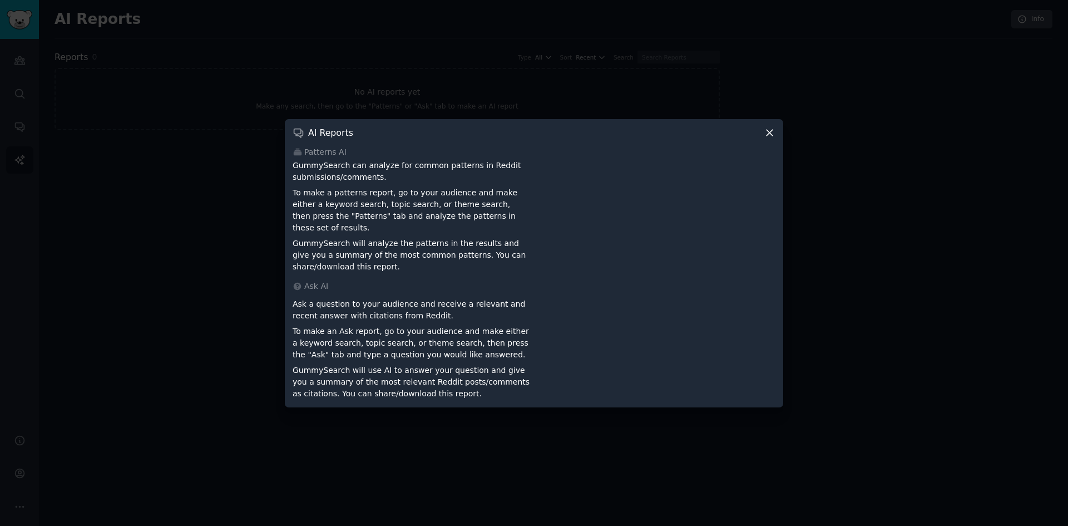
click at [765, 133] on icon at bounding box center [770, 133] width 12 height 12
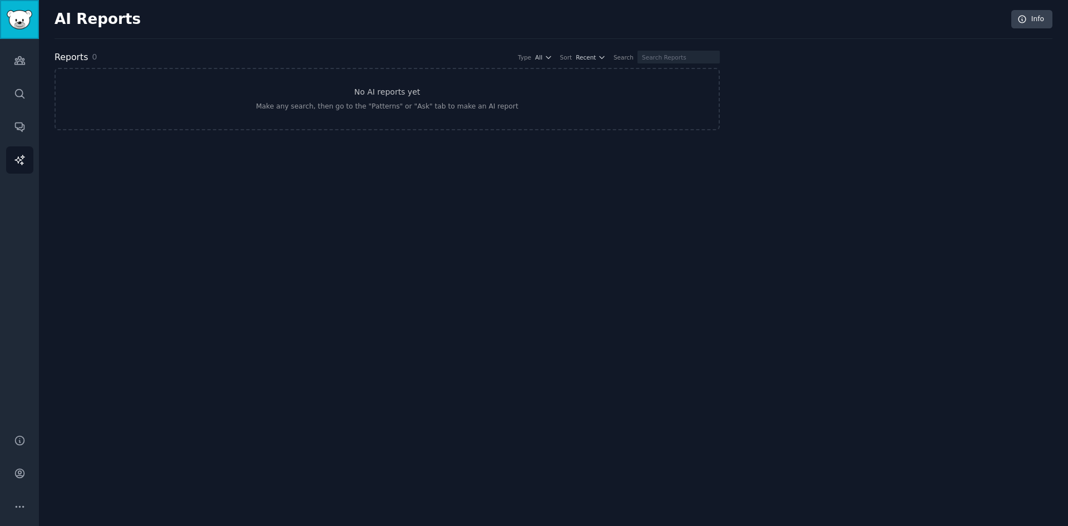
click at [11, 14] on img "Sidebar" at bounding box center [20, 19] width 26 height 19
